Goal: Navigation & Orientation: Find specific page/section

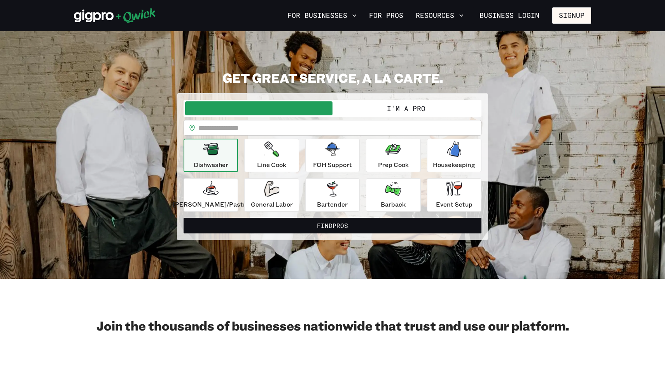
click at [135, 10] on icon at bounding box center [115, 16] width 82 height 16
